Goal: Information Seeking & Learning: Learn about a topic

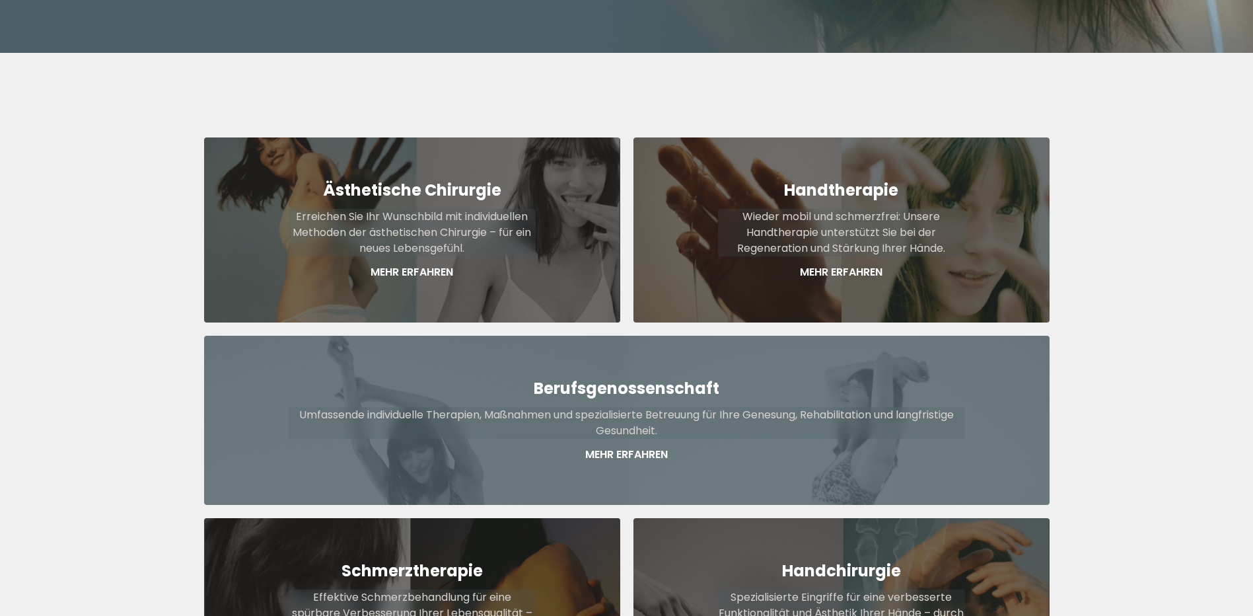
scroll to position [458, 0]
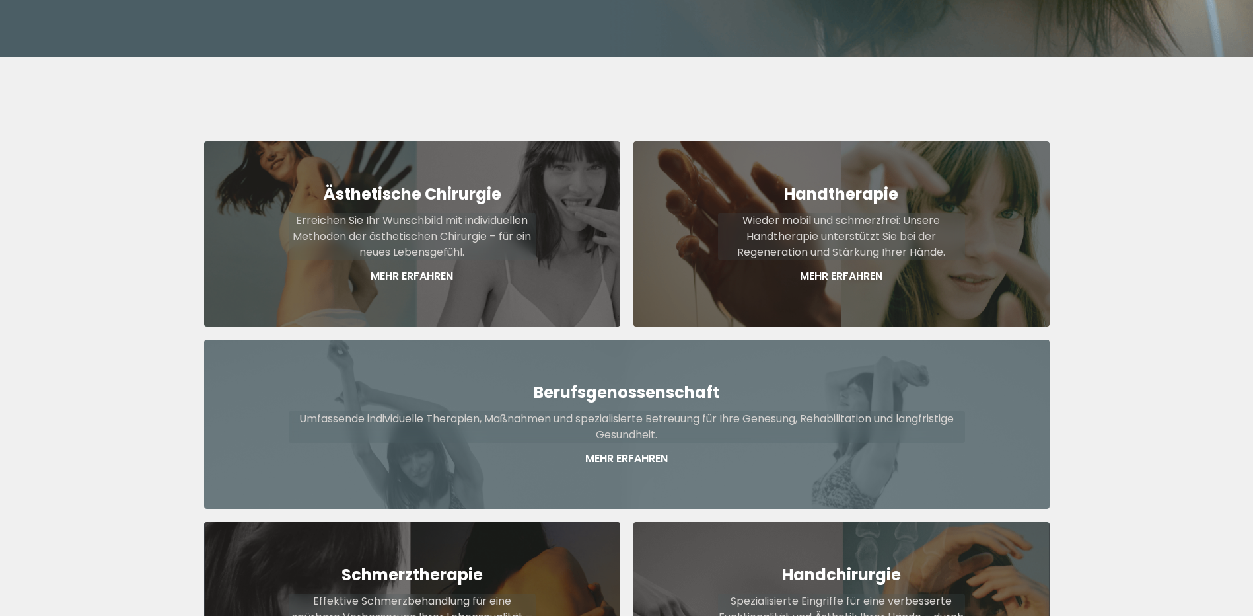
click at [638, 451] on p "Mehr Erfahren" at bounding box center [627, 459] width 677 height 16
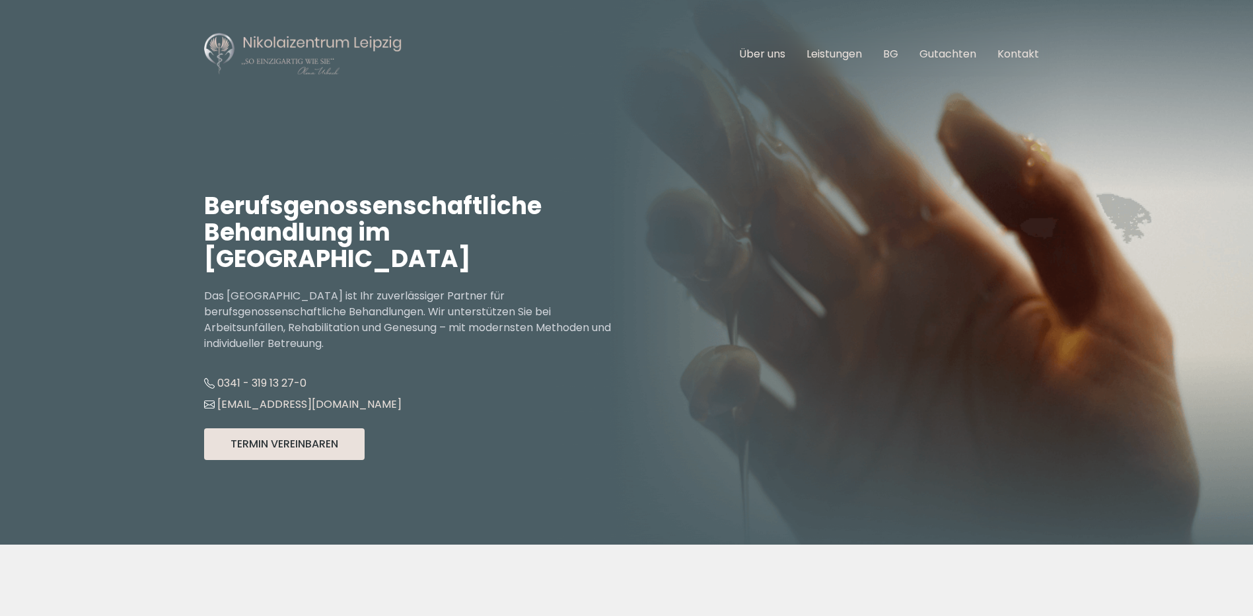
click at [306, 428] on button "Termin Vereinbaren" at bounding box center [284, 444] width 161 height 32
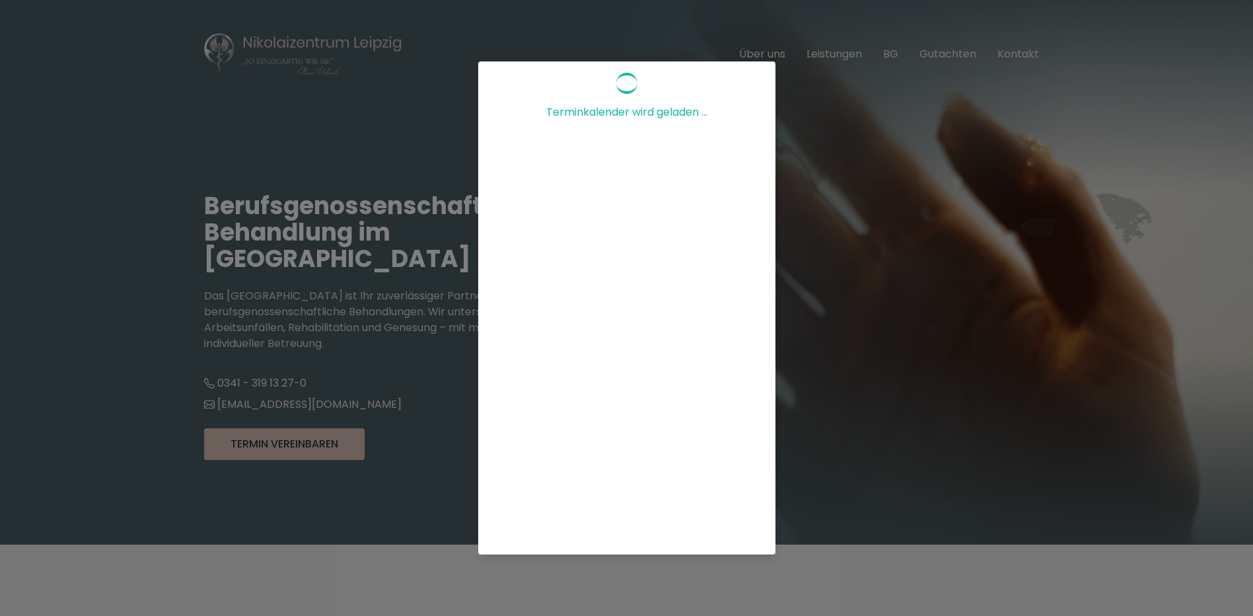
scroll to position [246, 0]
click at [1003, 418] on div "Terminkalender wird geladen ..." at bounding box center [626, 308] width 1253 height 616
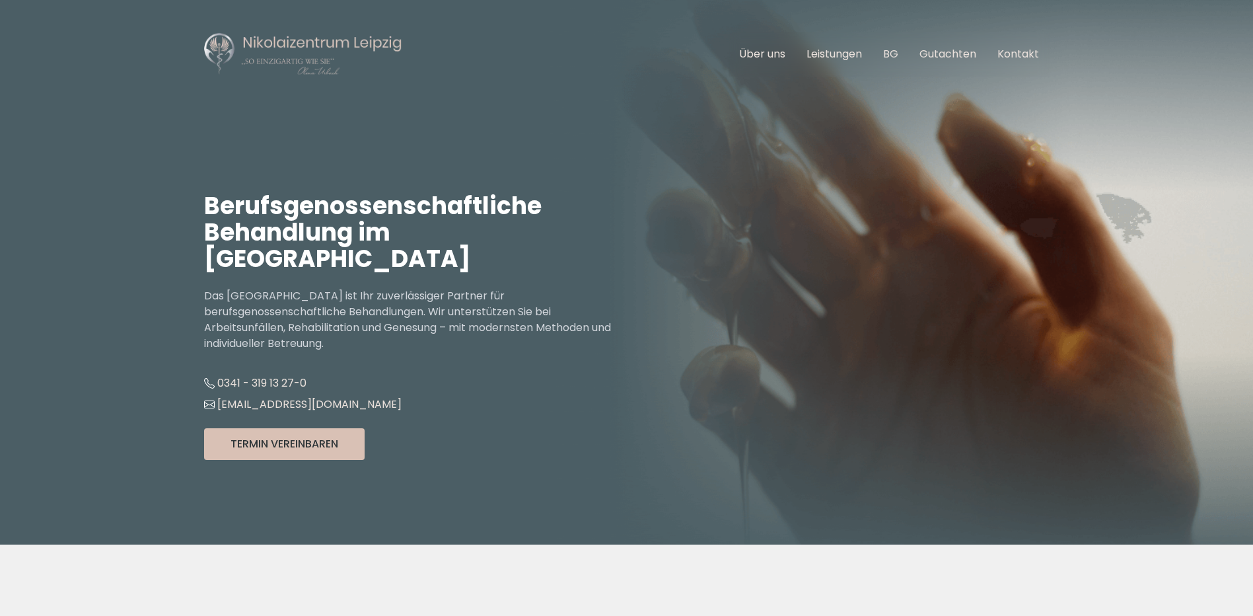
click at [314, 428] on button "Termin Vereinbaren" at bounding box center [284, 444] width 161 height 32
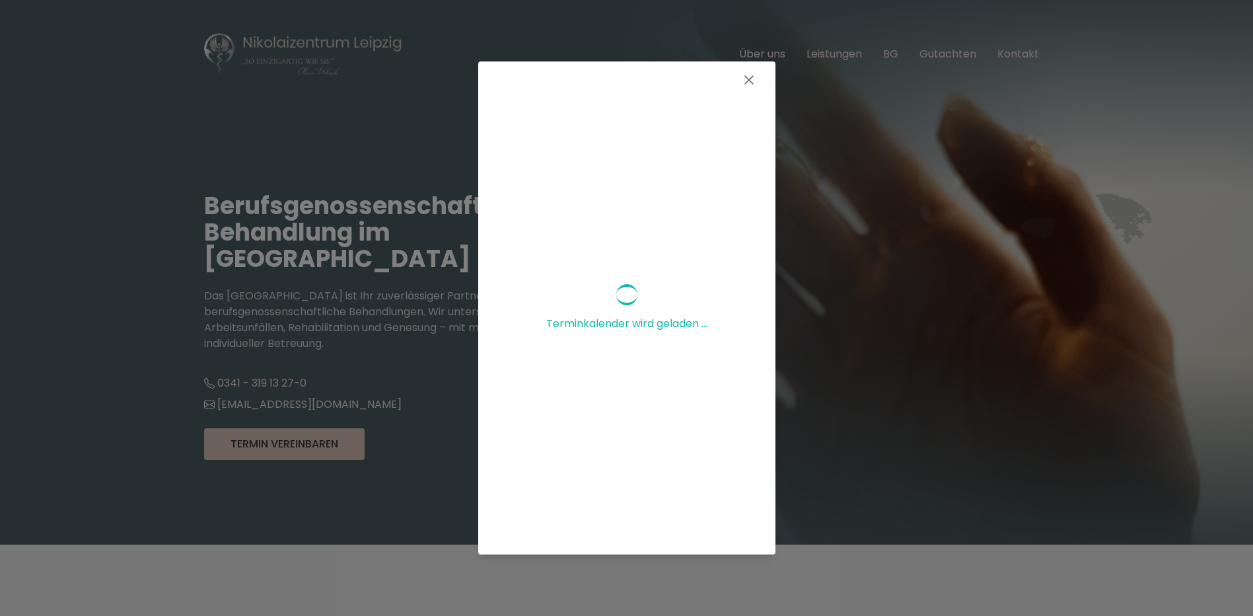
scroll to position [66, 0]
click at [762, 559] on div "Terminkalender wird geladen ..." at bounding box center [626, 308] width 1253 height 616
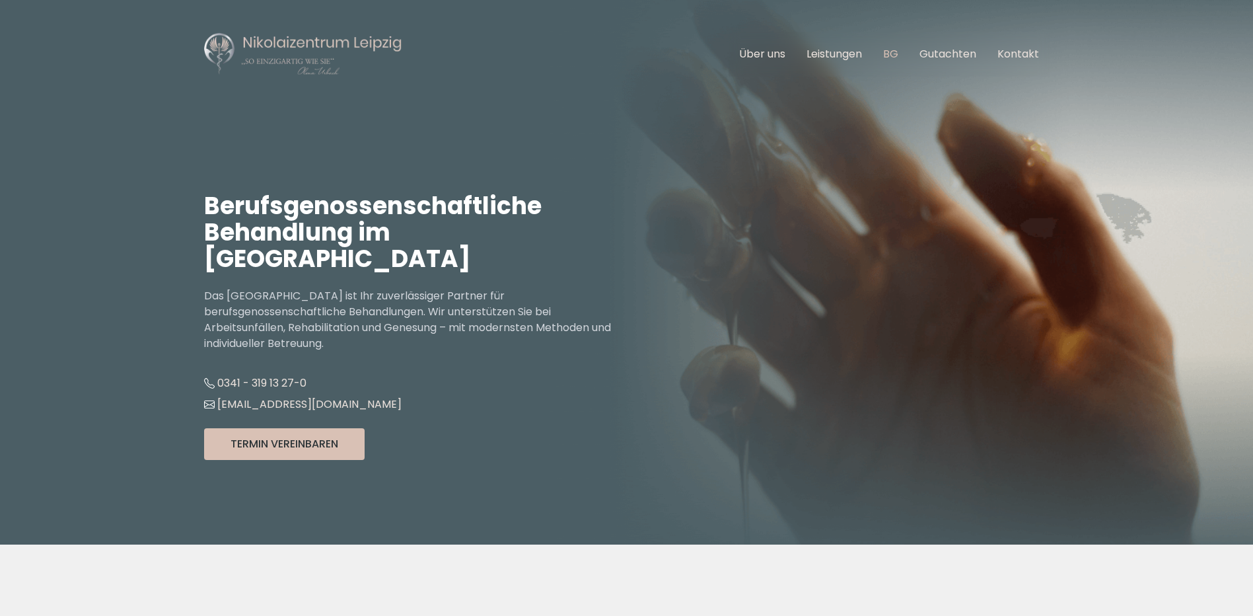
click at [898, 54] on link "BG" at bounding box center [890, 53] width 15 height 15
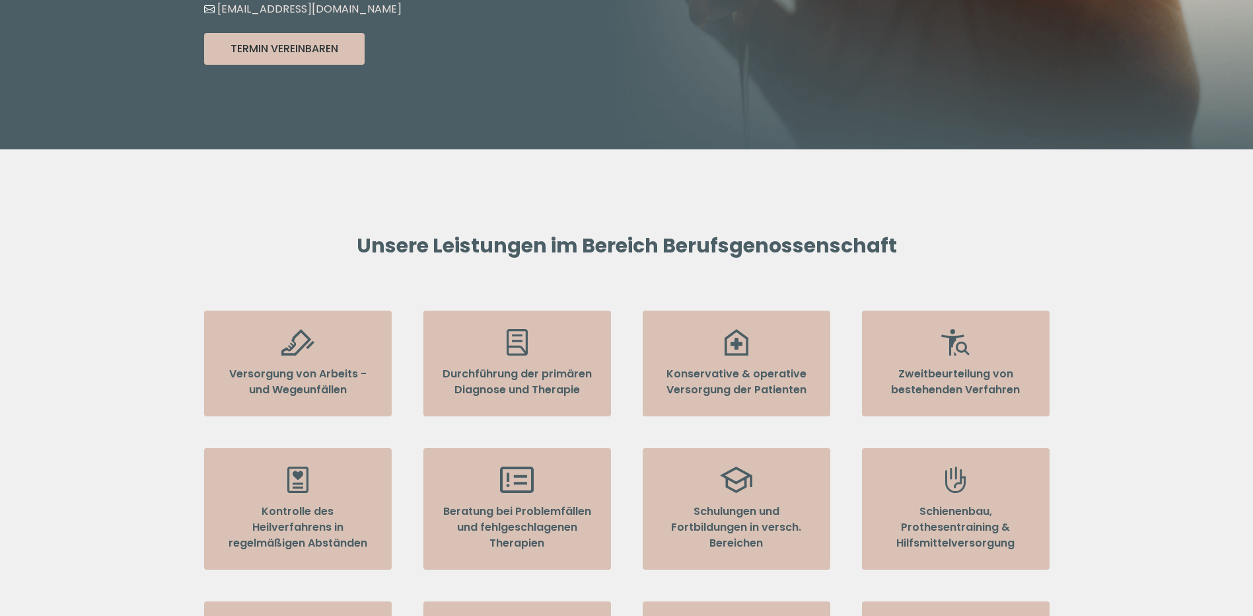
scroll to position [396, 0]
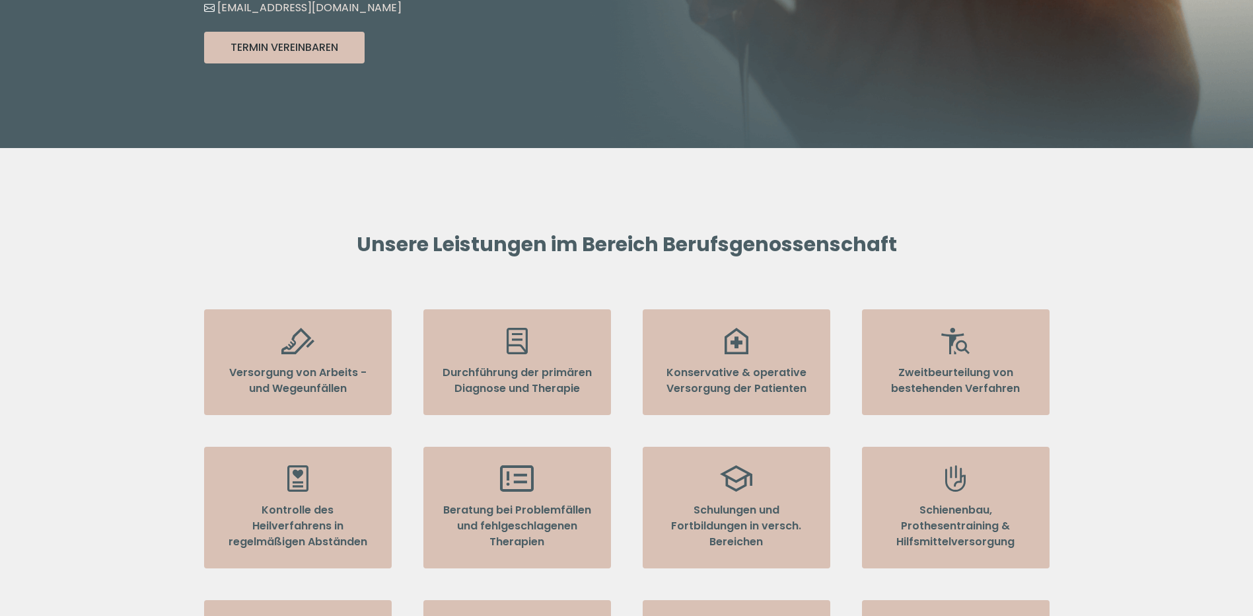
click at [324, 365] on p "Versorgung von Arbeits - und Wegeunfällen" at bounding box center [298, 381] width 151 height 32
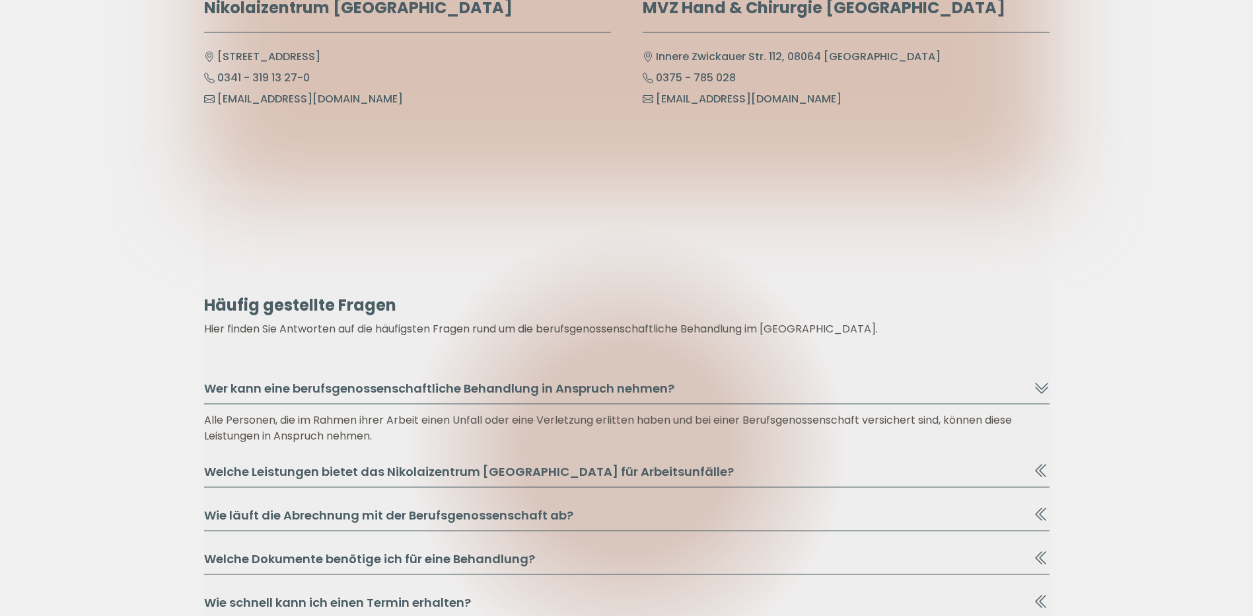
scroll to position [6937, 0]
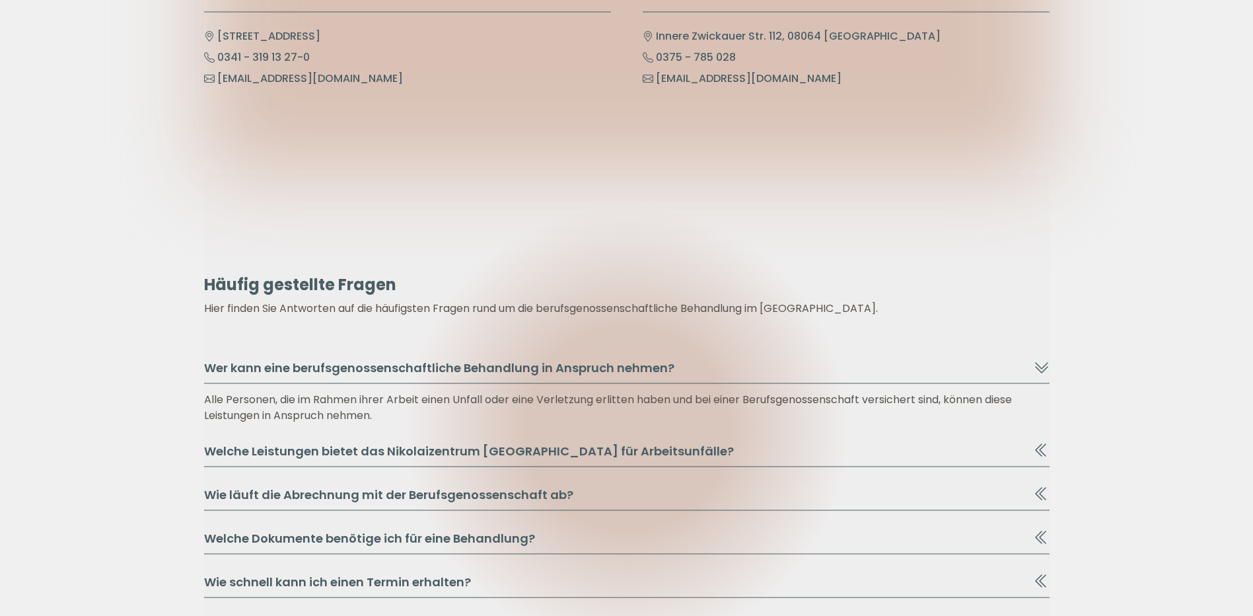
click at [1031, 442] on button "Welche Leistungen bietet das Nikolaizentrum [GEOGRAPHIC_DATA] für Arbeitsunfäll…" at bounding box center [627, 454] width 846 height 25
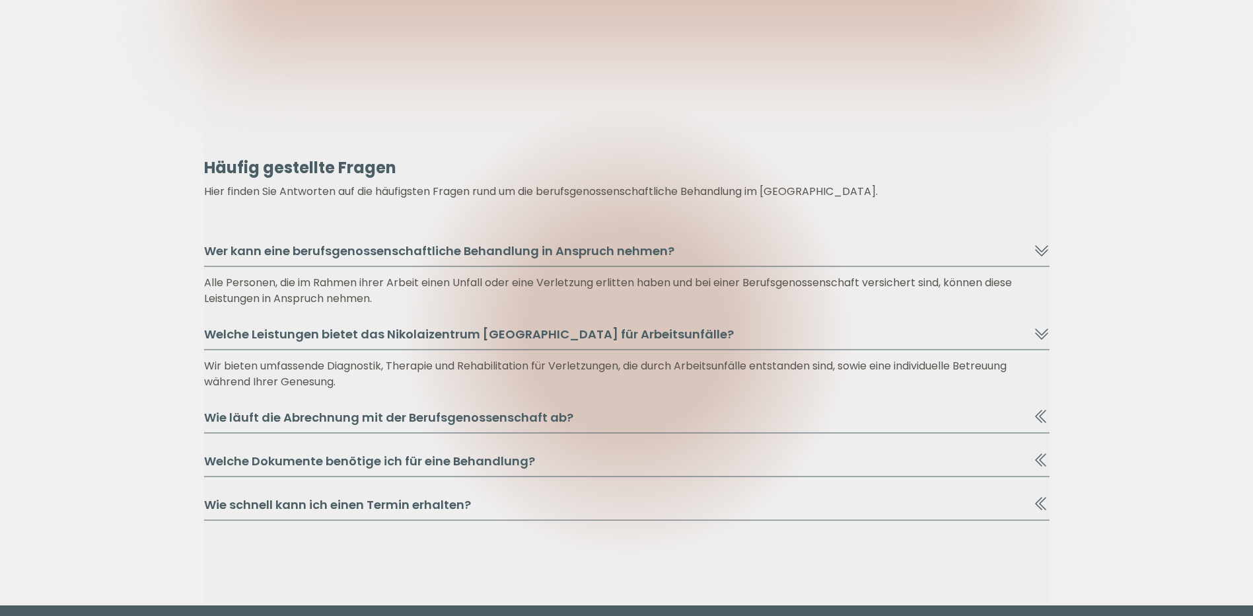
scroll to position [7069, 0]
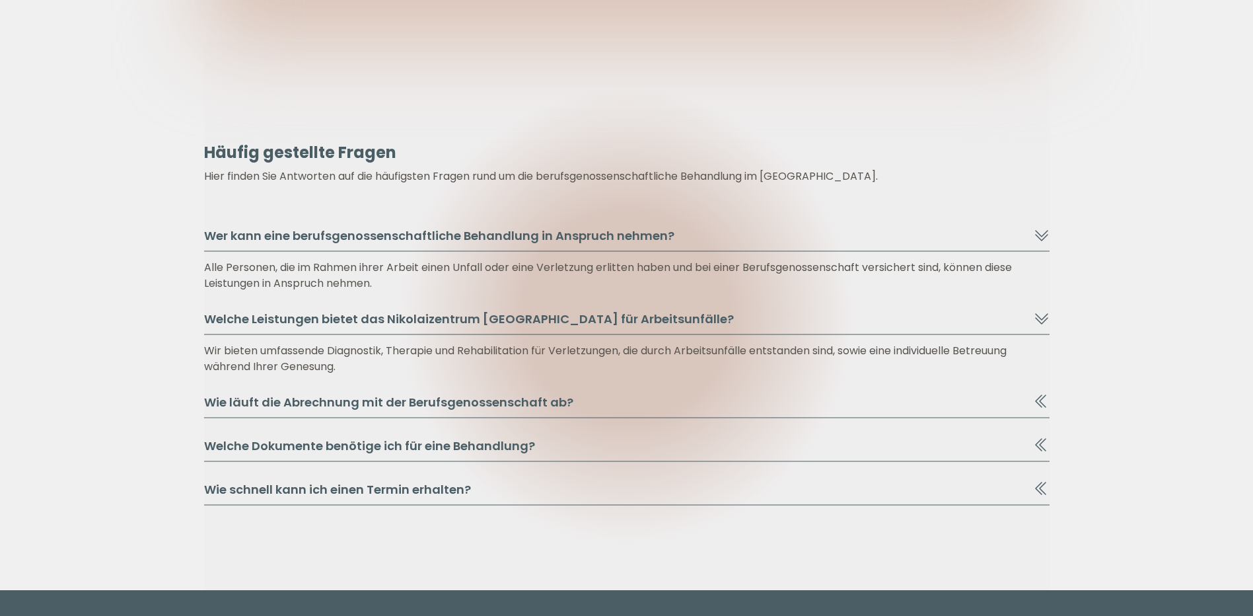
click at [1039, 438] on icon at bounding box center [1038, 444] width 7 height 13
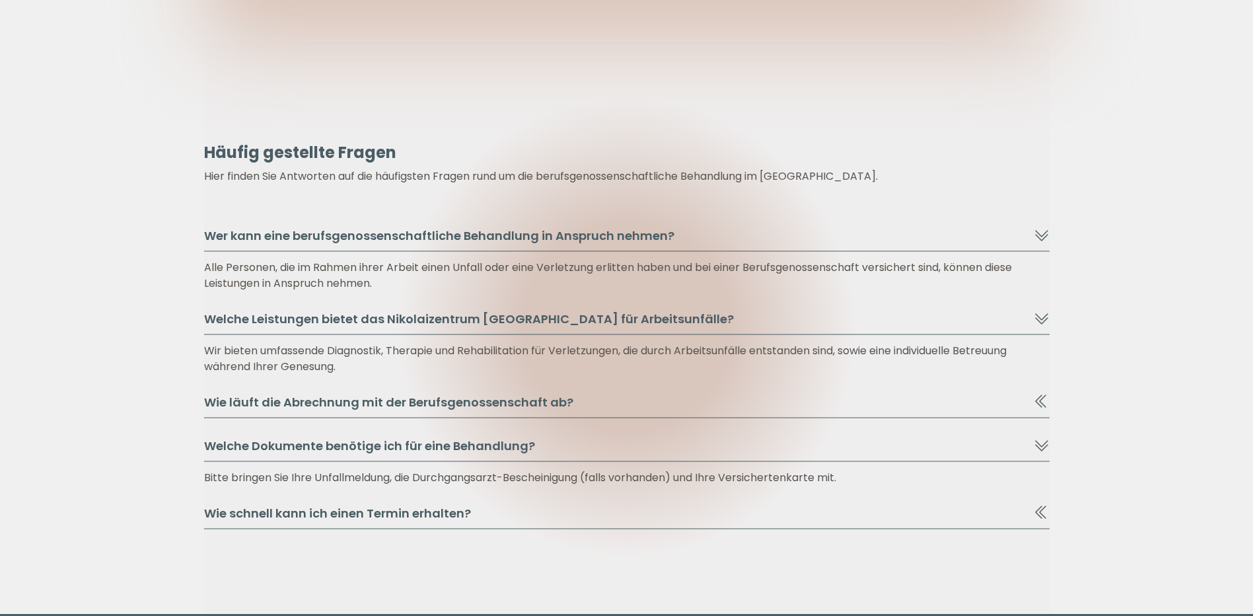
click at [1037, 504] on icon at bounding box center [1042, 512] width 16 height 16
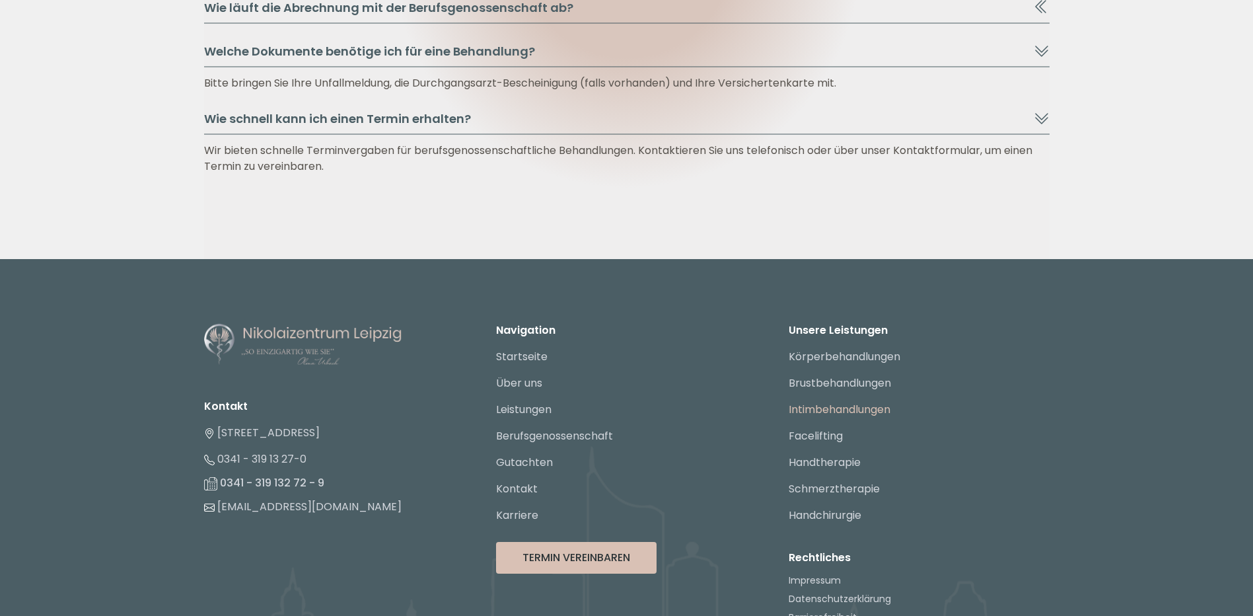
scroll to position [7507, 0]
